Goal: Browse casually

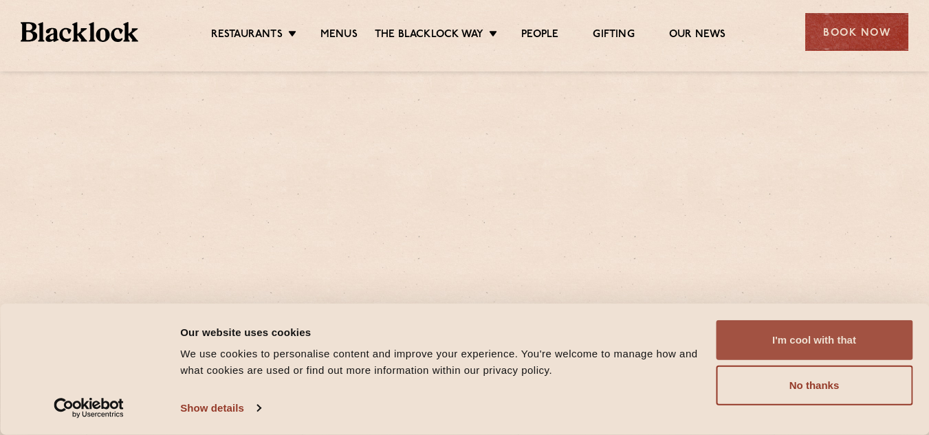
click at [834, 339] on button "I'm cool with that" at bounding box center [814, 340] width 197 height 40
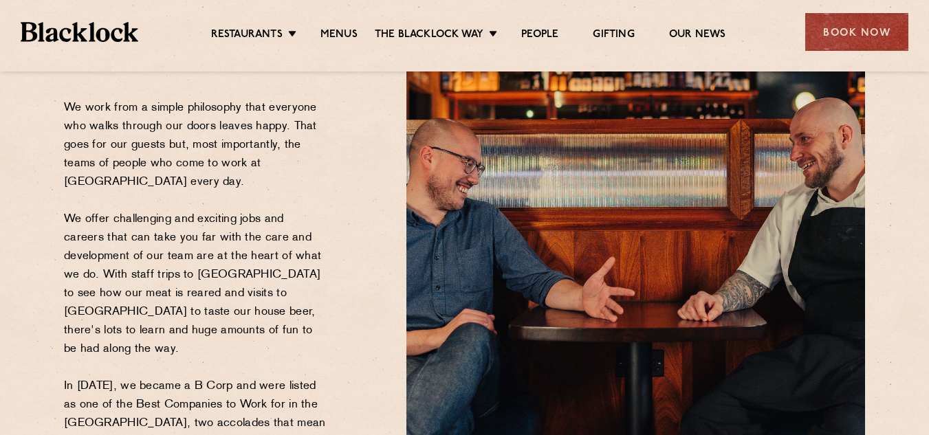
scroll to position [197, 0]
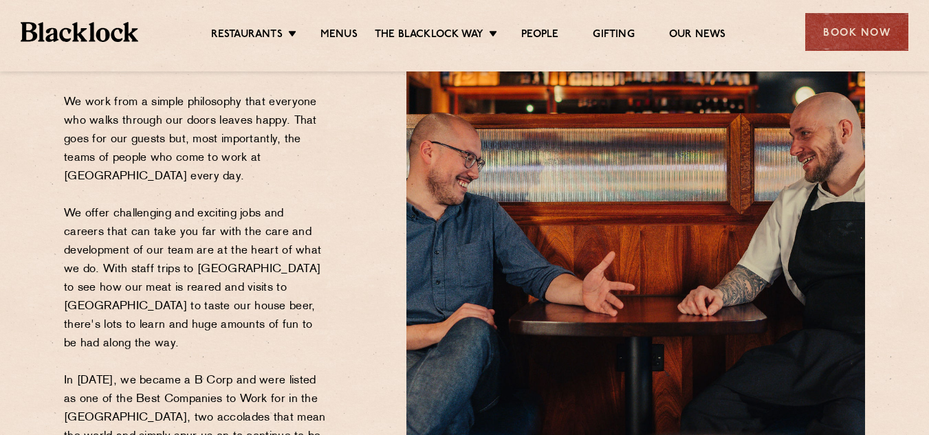
click at [334, 126] on div "Join Our Gang Everyone Leaves Happy, Including You We work from a simple philos…" at bounding box center [225, 230] width 342 height 587
click at [349, 108] on div "Join Our Gang Everyone Leaves Happy, Including You We work from a simple philos…" at bounding box center [225, 230] width 342 height 587
click at [347, 108] on div "Join Our Gang Everyone Leaves Happy, Including You We work from a simple philos…" at bounding box center [225, 230] width 342 height 587
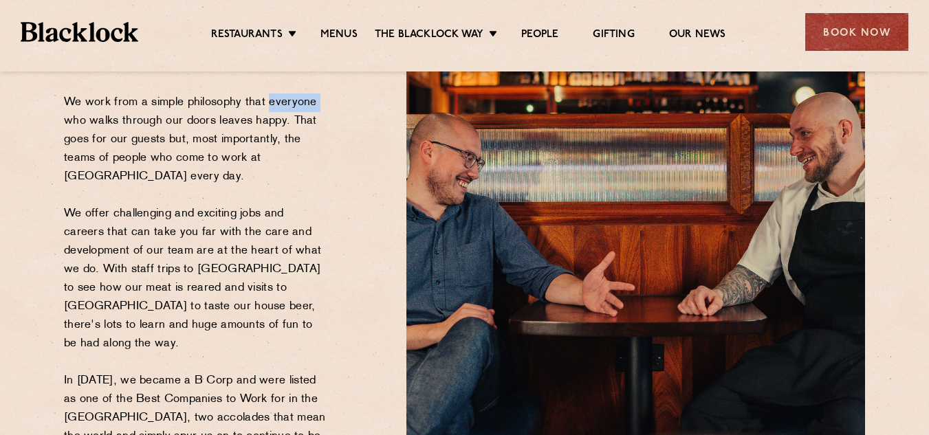
click at [347, 108] on div "Join Our Gang Everyone Leaves Happy, Including You We work from a simple philos…" at bounding box center [225, 230] width 342 height 587
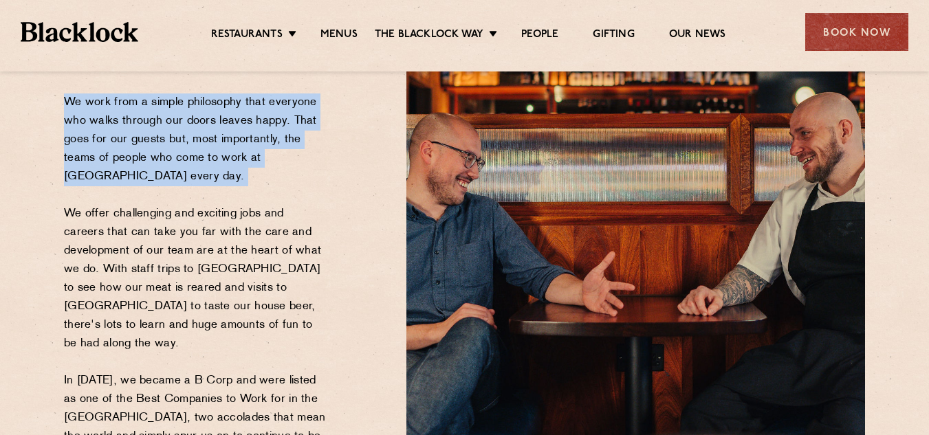
click at [347, 108] on div "Join Our Gang Everyone Leaves Happy, Including You We work from a simple philos…" at bounding box center [225, 230] width 342 height 587
click at [336, 154] on div "Join Our Gang Everyone Leaves Happy, Including You We work from a simple philos…" at bounding box center [225, 230] width 342 height 587
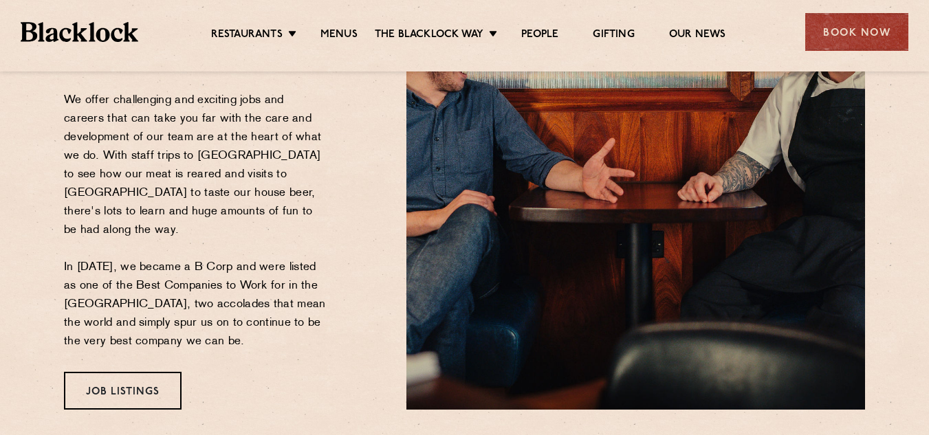
scroll to position [305, 0]
